Goal: Go to known website: Access a specific website the user already knows

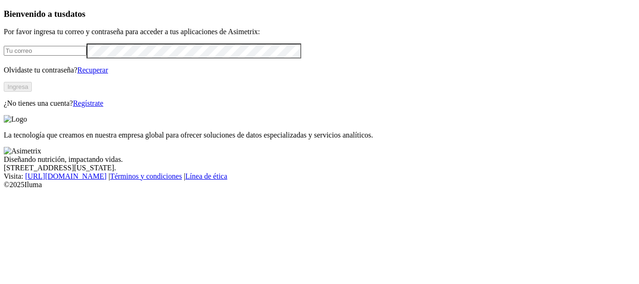
click at [78, 56] on input "email" at bounding box center [45, 51] width 83 height 10
type input "[PERSON_NAME][EMAIL_ADDRESS][PERSON_NAME][DOMAIN_NAME]"
click input "submit" at bounding box center [0, 0] width 0 height 0
